Goal: Task Accomplishment & Management: Complete application form

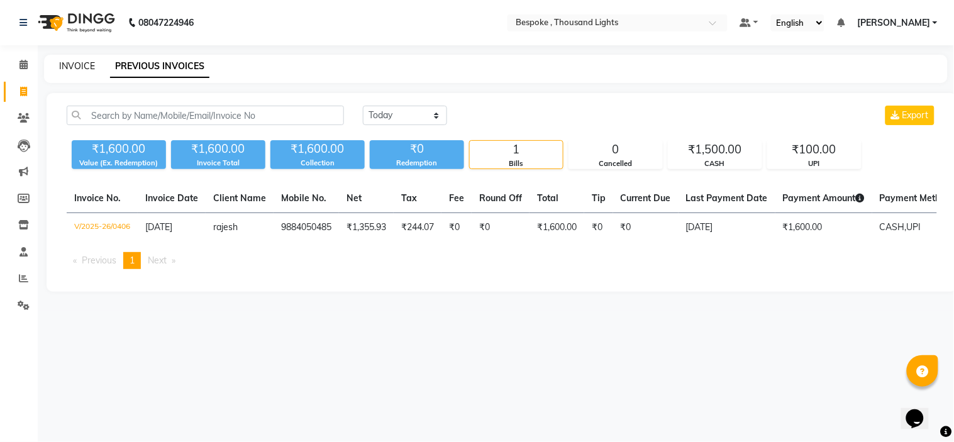
click at [79, 60] on div "INVOICE PREVIOUS INVOICES" at bounding box center [496, 69] width 904 height 28
click at [152, 57] on link "PREVIOUS INVOICES" at bounding box center [159, 66] width 99 height 23
click at [27, 66] on span at bounding box center [24, 65] width 22 height 14
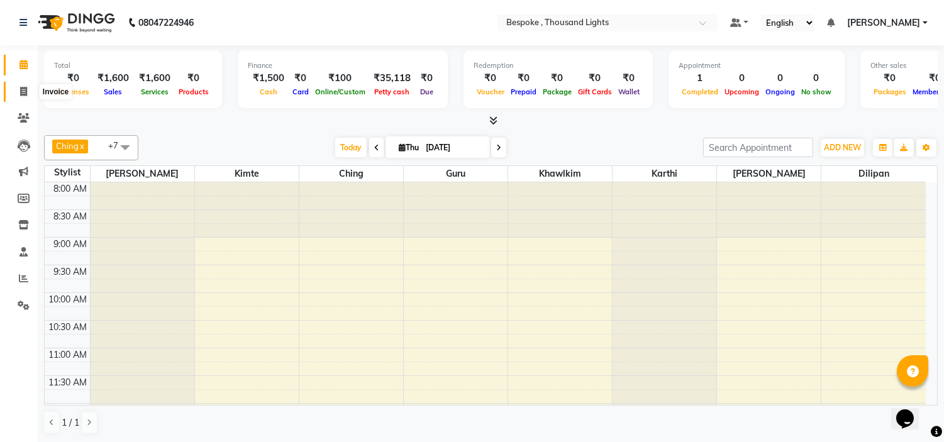
click at [22, 86] on span at bounding box center [24, 92] width 22 height 14
select select "service"
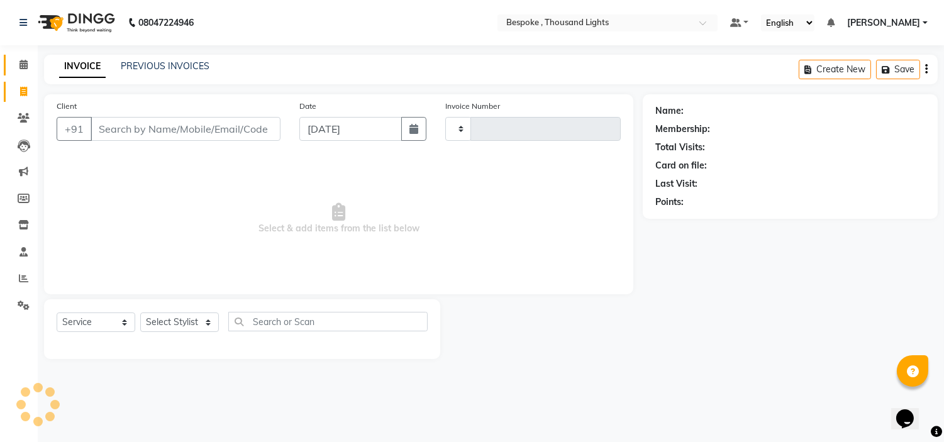
type input "0407"
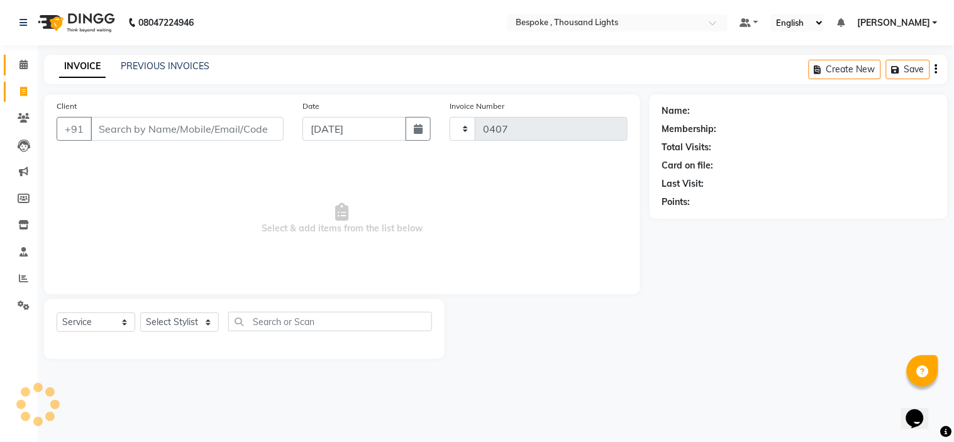
select select "8177"
